Goal: Information Seeking & Learning: Learn about a topic

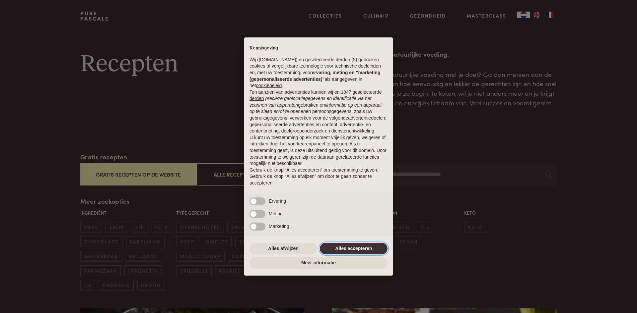
click at [378, 244] on button "Alles accepteren" at bounding box center [354, 249] width 68 height 12
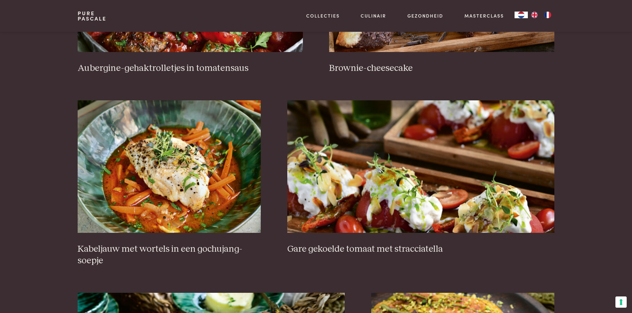
scroll to position [398, 0]
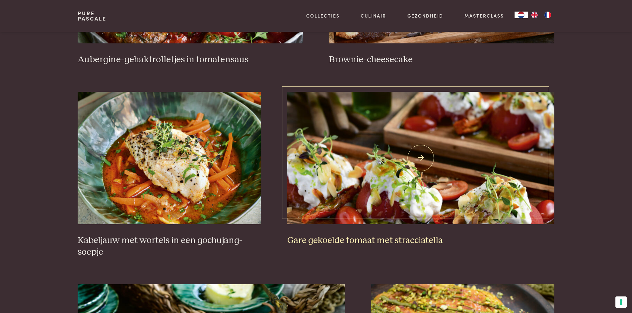
click at [412, 239] on h3 "Gare gekoelde tomaat met stracciatella" at bounding box center [420, 241] width 267 height 12
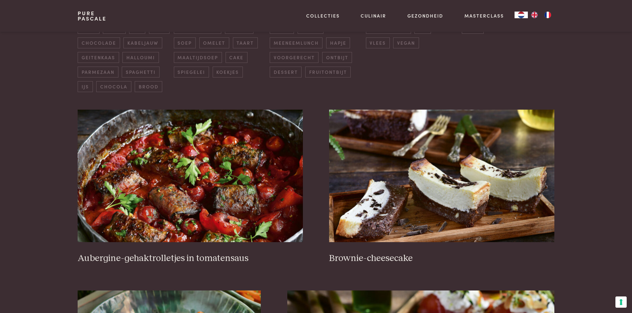
scroll to position [232, 0]
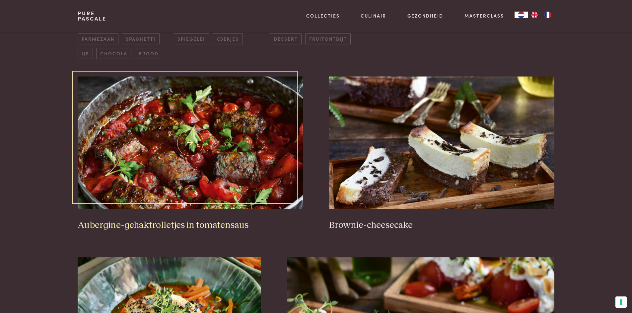
click at [209, 223] on h3 "Aubergine-gehaktrolletjes in tomatensaus" at bounding box center [190, 226] width 225 height 12
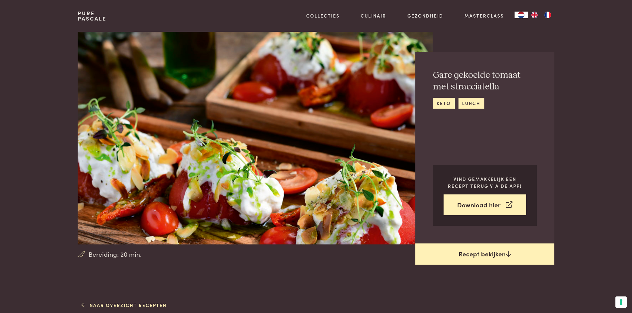
click at [499, 253] on link "Recept bekijken" at bounding box center [484, 254] width 139 height 21
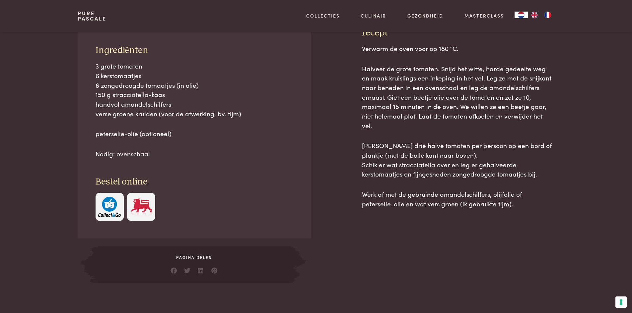
scroll to position [300, 0]
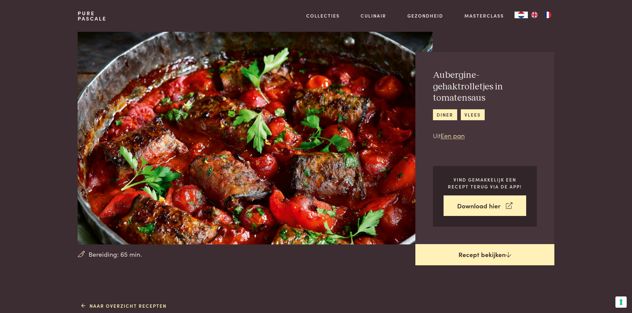
click at [510, 256] on icon at bounding box center [508, 255] width 6 height 6
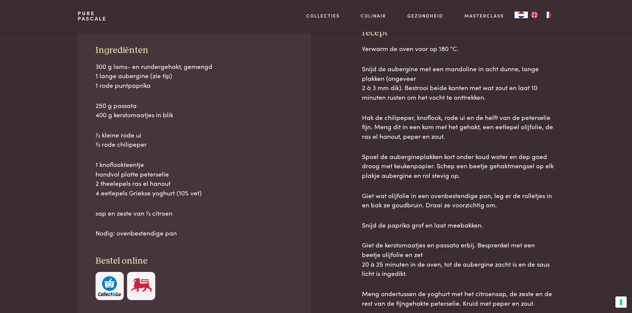
scroll to position [300, 0]
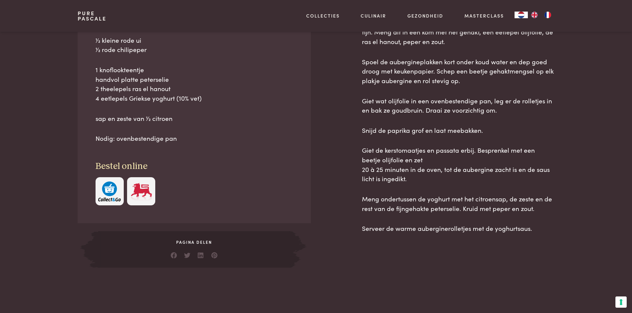
scroll to position [400, 0]
